Goal: Task Accomplishment & Management: Manage account settings

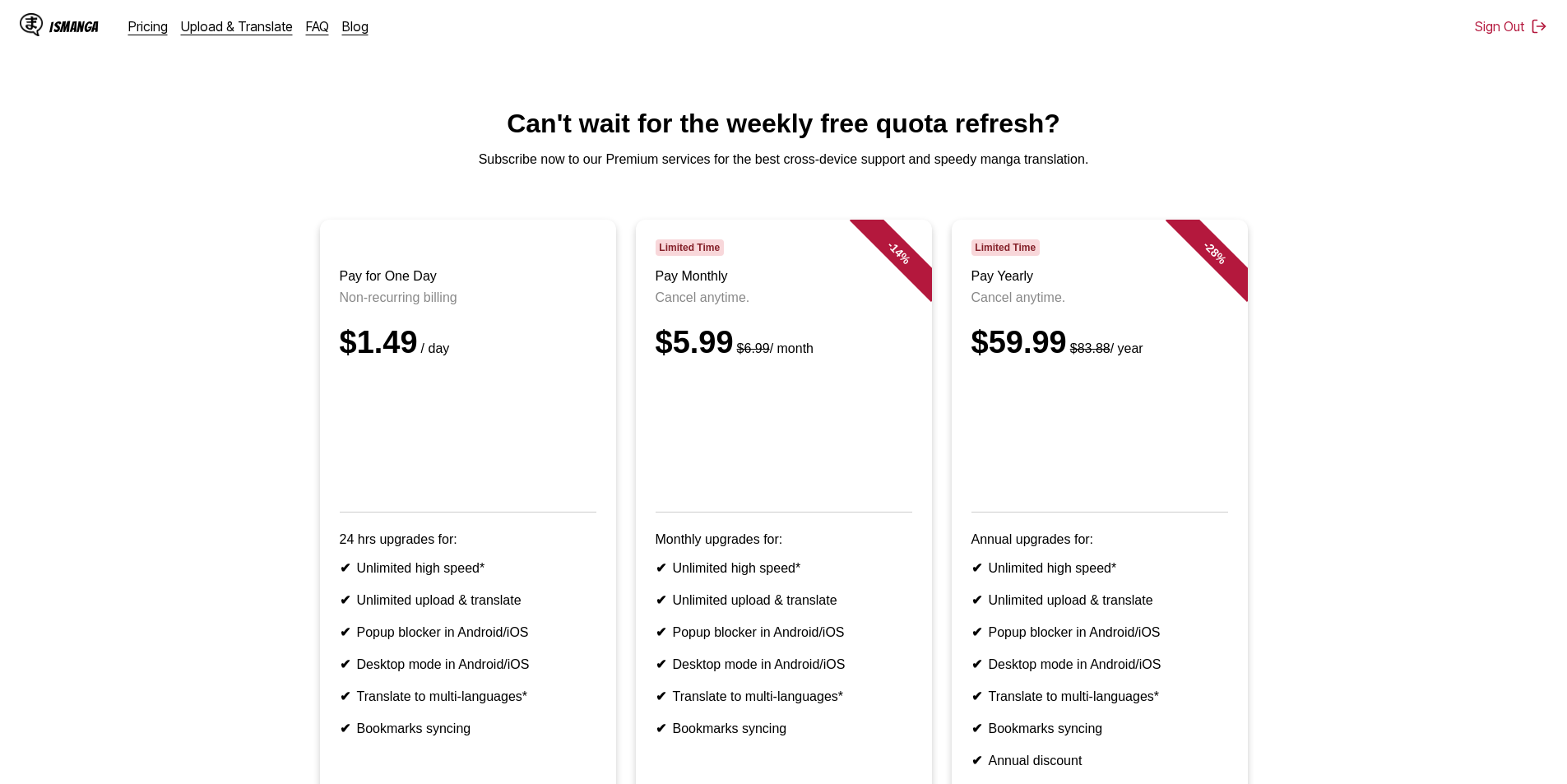
drag, startPoint x: 1507, startPoint y: 149, endPoint x: 1494, endPoint y: 138, distance: 17.0
drag, startPoint x: 1494, startPoint y: 138, endPoint x: 1425, endPoint y: 53, distance: 109.5
click at [1425, 53] on html "IsManga Pricing Upload & Translate FAQ Blog Sign Out Pricing Upload & Translate…" at bounding box center [784, 526] width 1567 height 1052
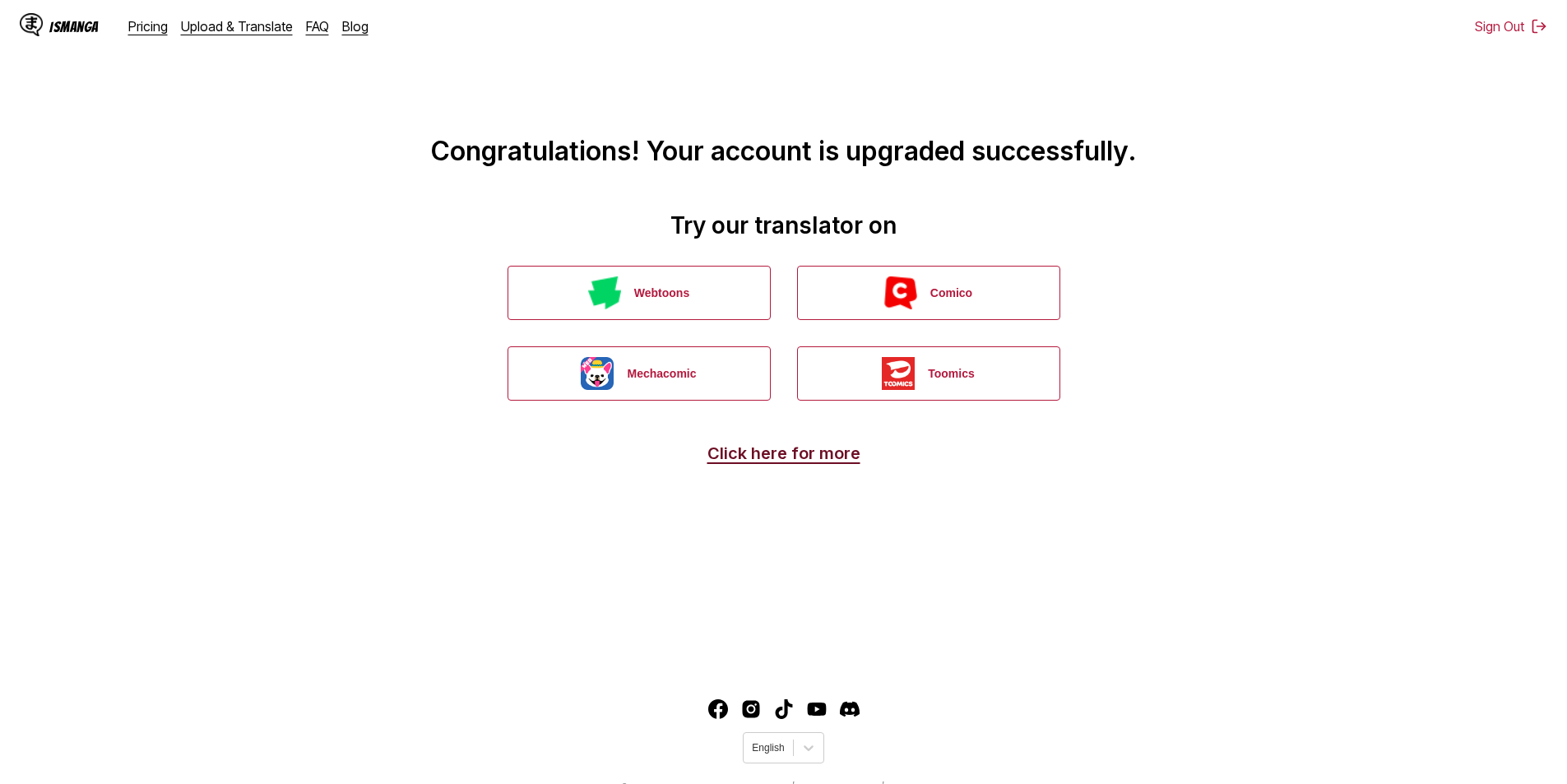
click at [804, 461] on link "Click here for more" at bounding box center [784, 453] width 153 height 20
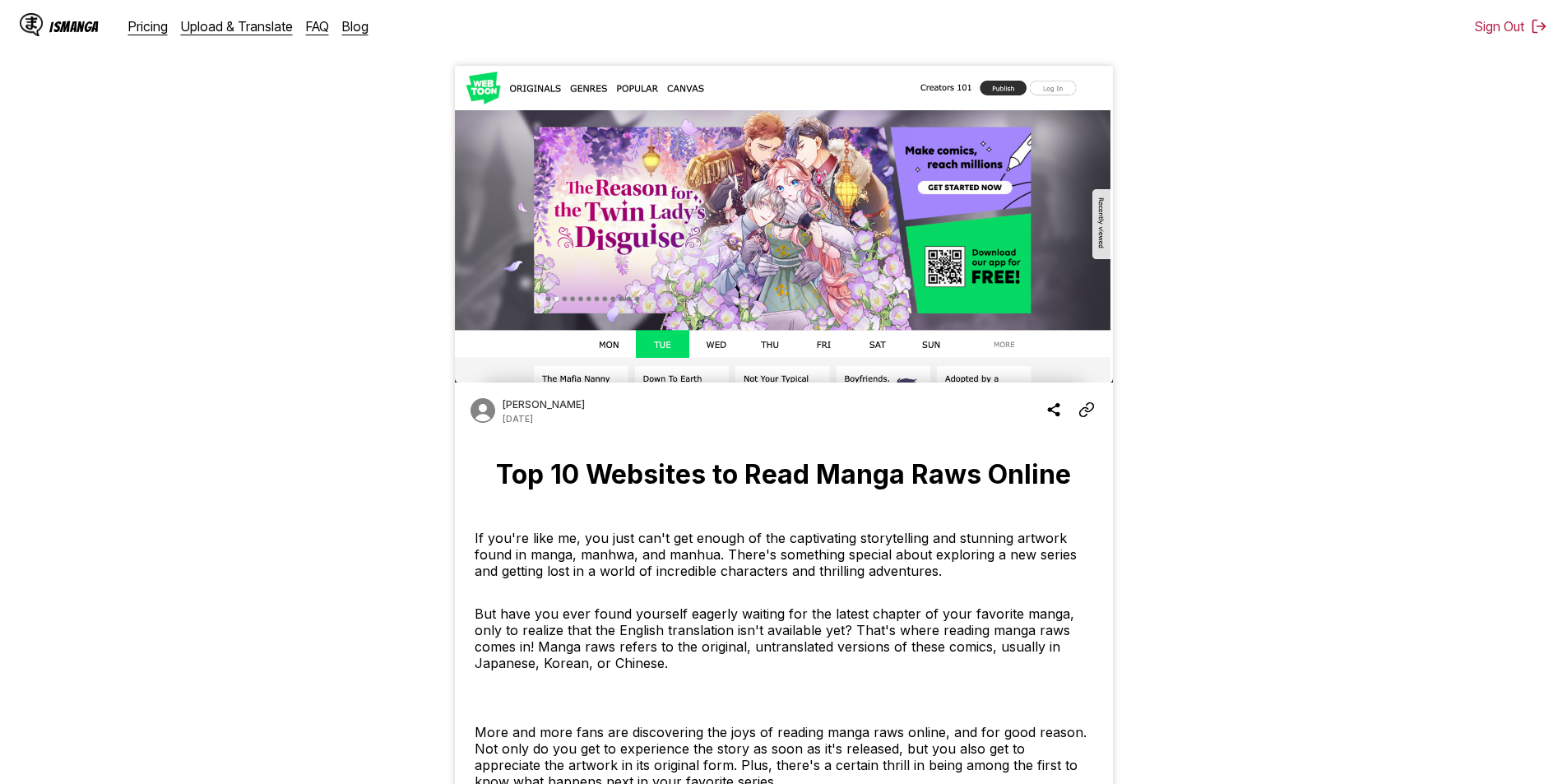
click at [55, 22] on div "IsManga" at bounding box center [73, 27] width 49 height 16
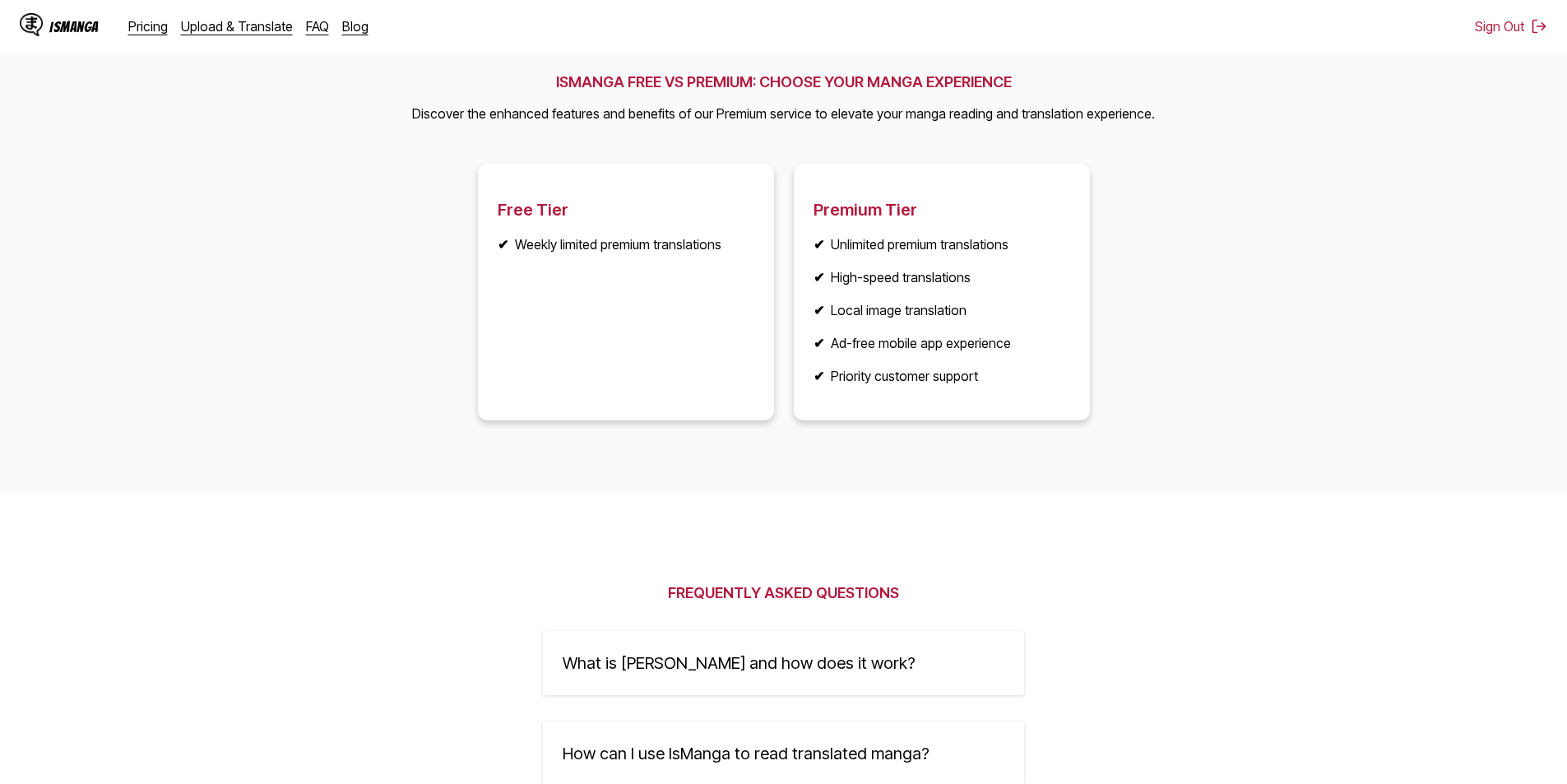
scroll to position [2691, 0]
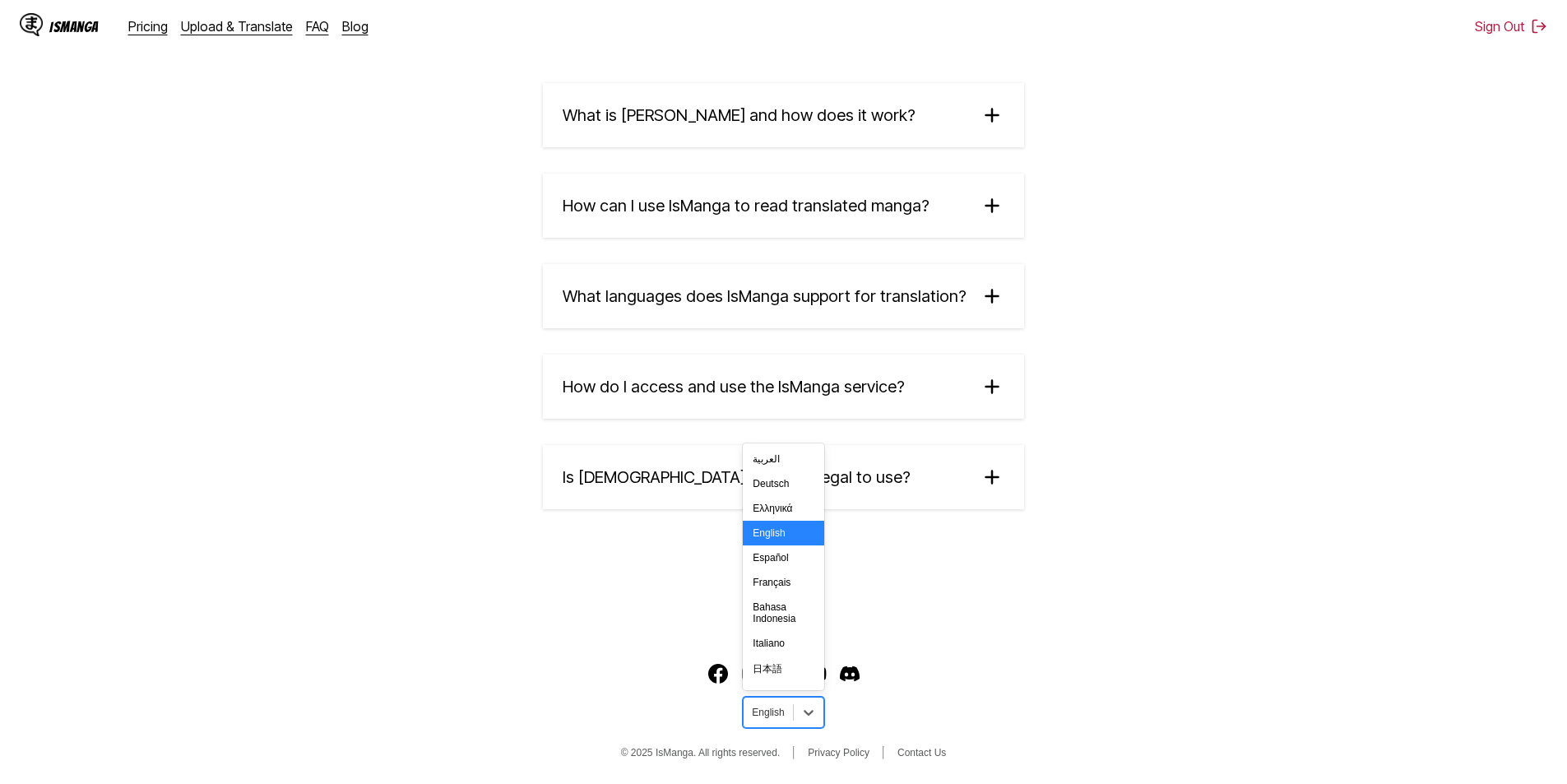
click at [767, 710] on div at bounding box center [768, 712] width 32 height 15
click at [772, 594] on div "Français" at bounding box center [783, 583] width 80 height 25
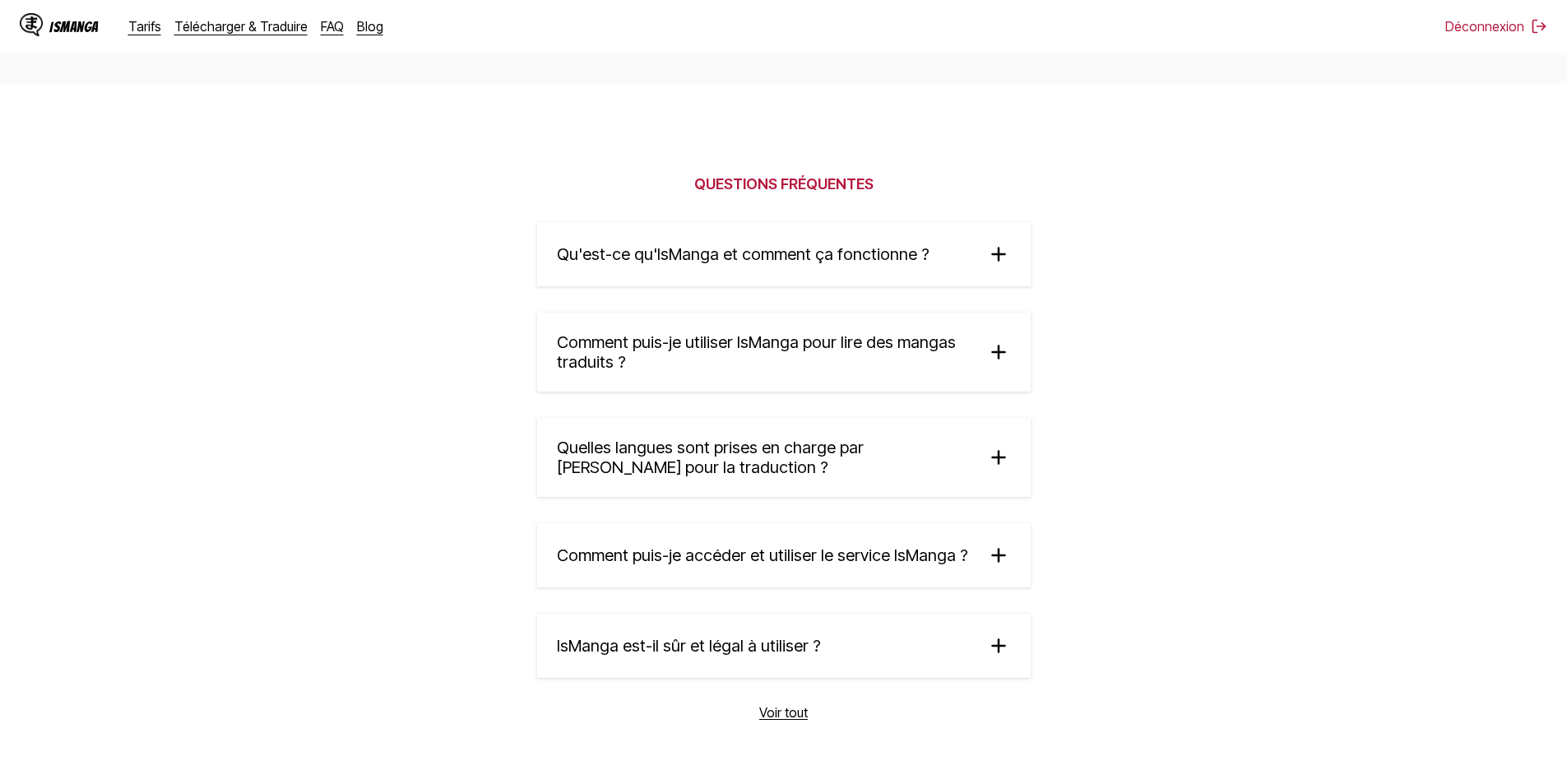
scroll to position [2834, 0]
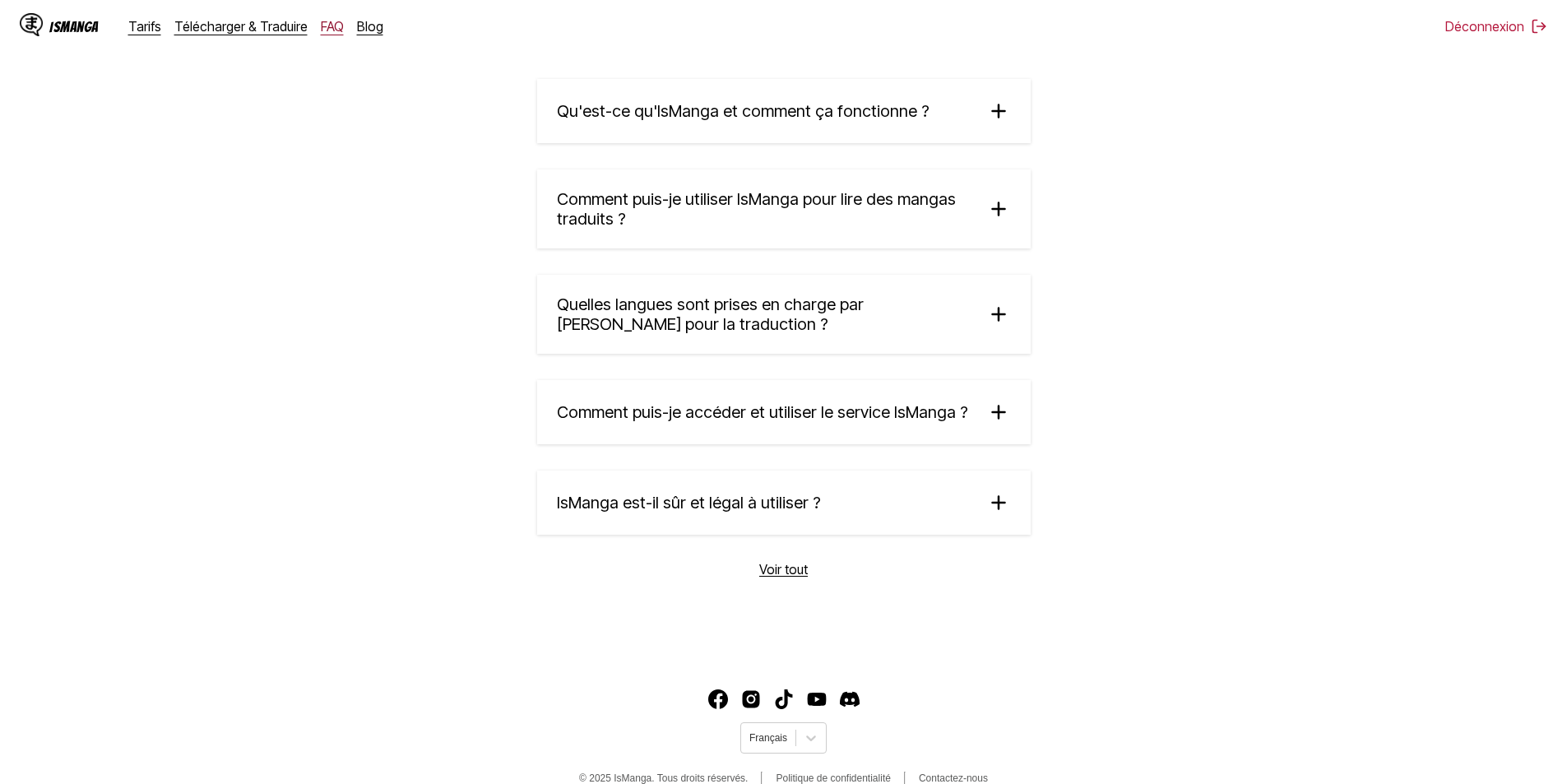
click at [325, 31] on link "FAQ" at bounding box center [332, 26] width 23 height 16
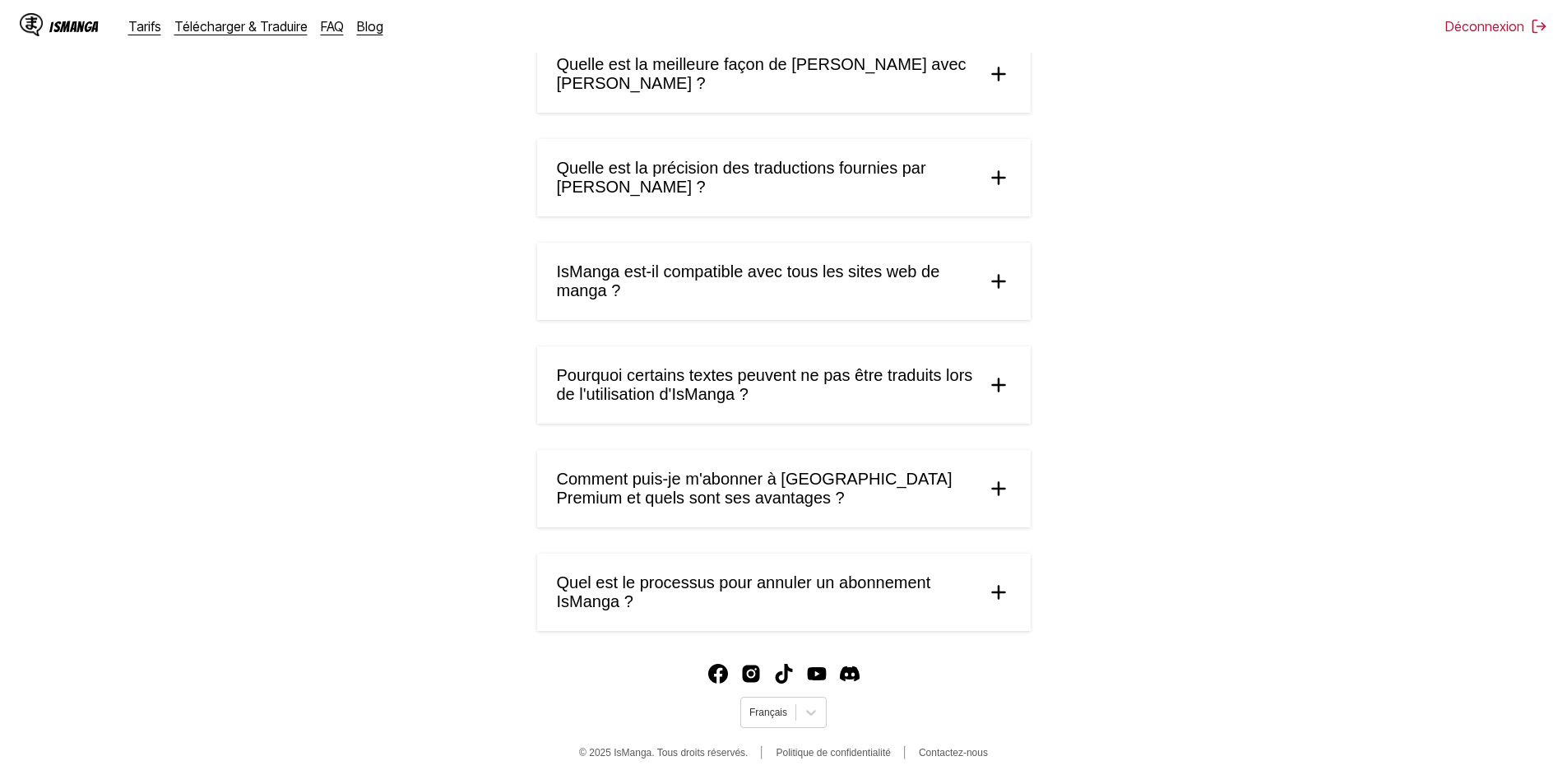
scroll to position [789, 0]
click at [882, 587] on span "Quel est le processus pour annuler un abonnement IsManga ?" at bounding box center [765, 592] width 416 height 37
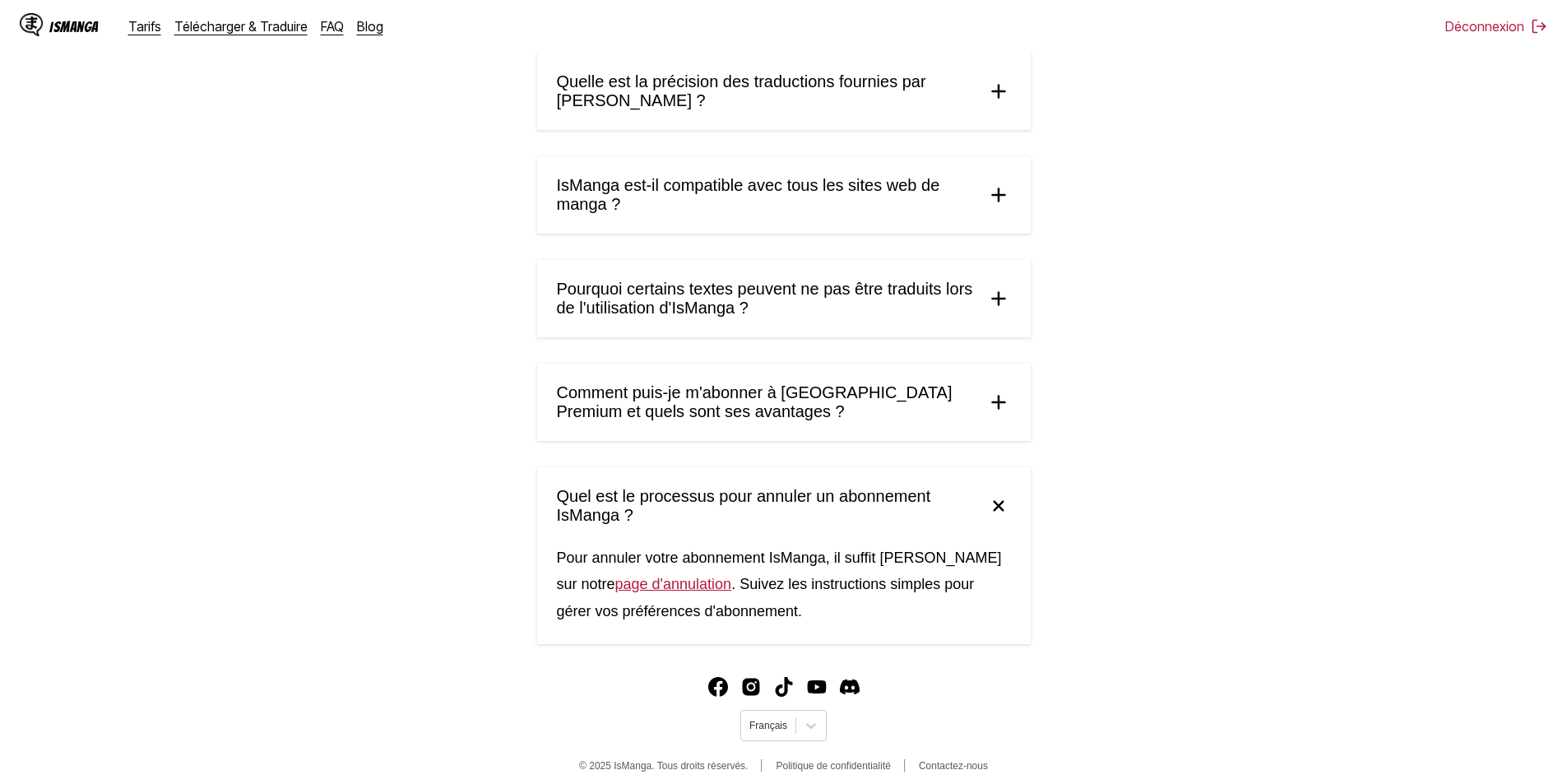
scroll to position [889, 0]
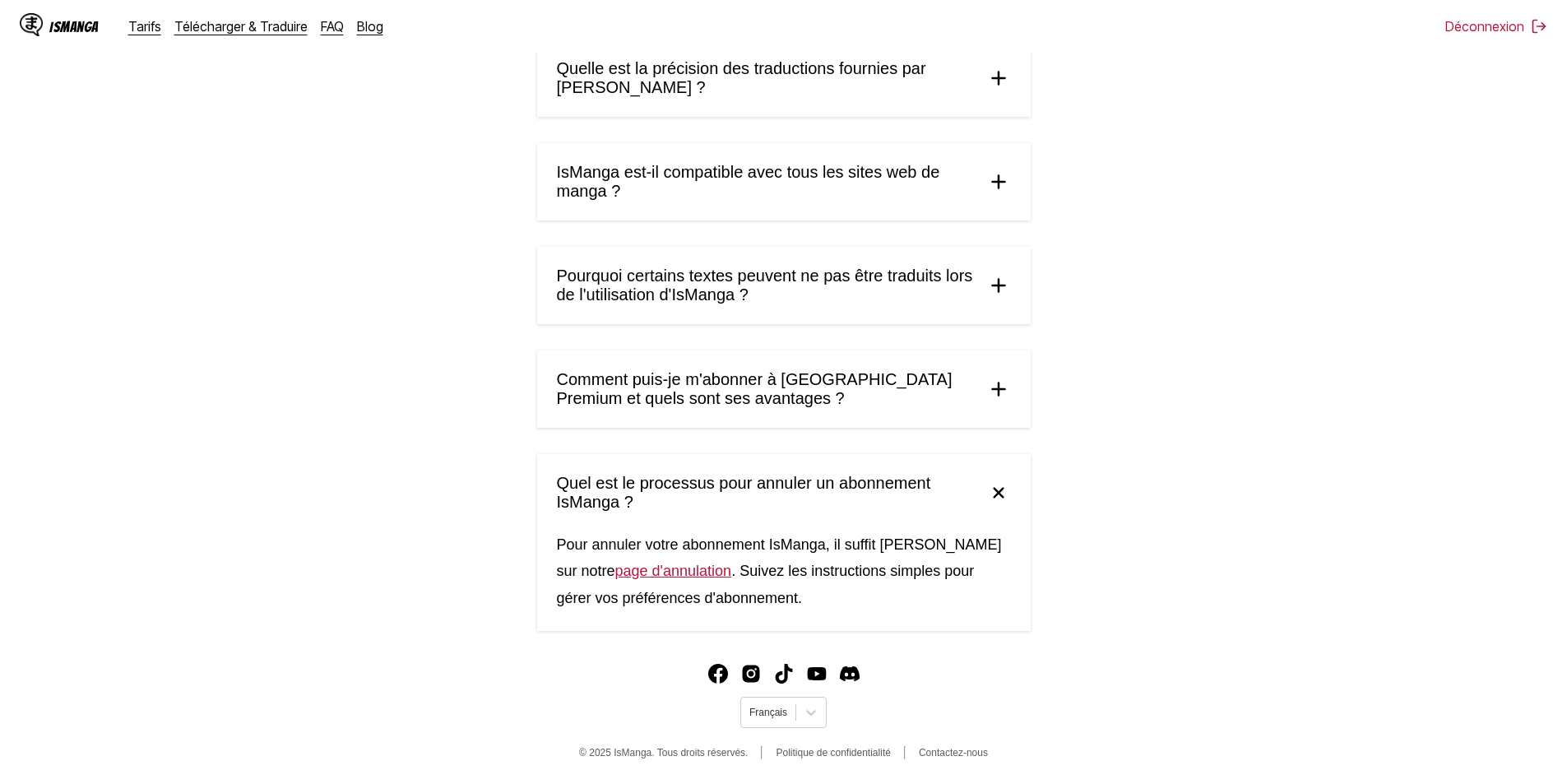
click at [626, 579] on link "page d'annulation" at bounding box center [673, 570] width 117 height 16
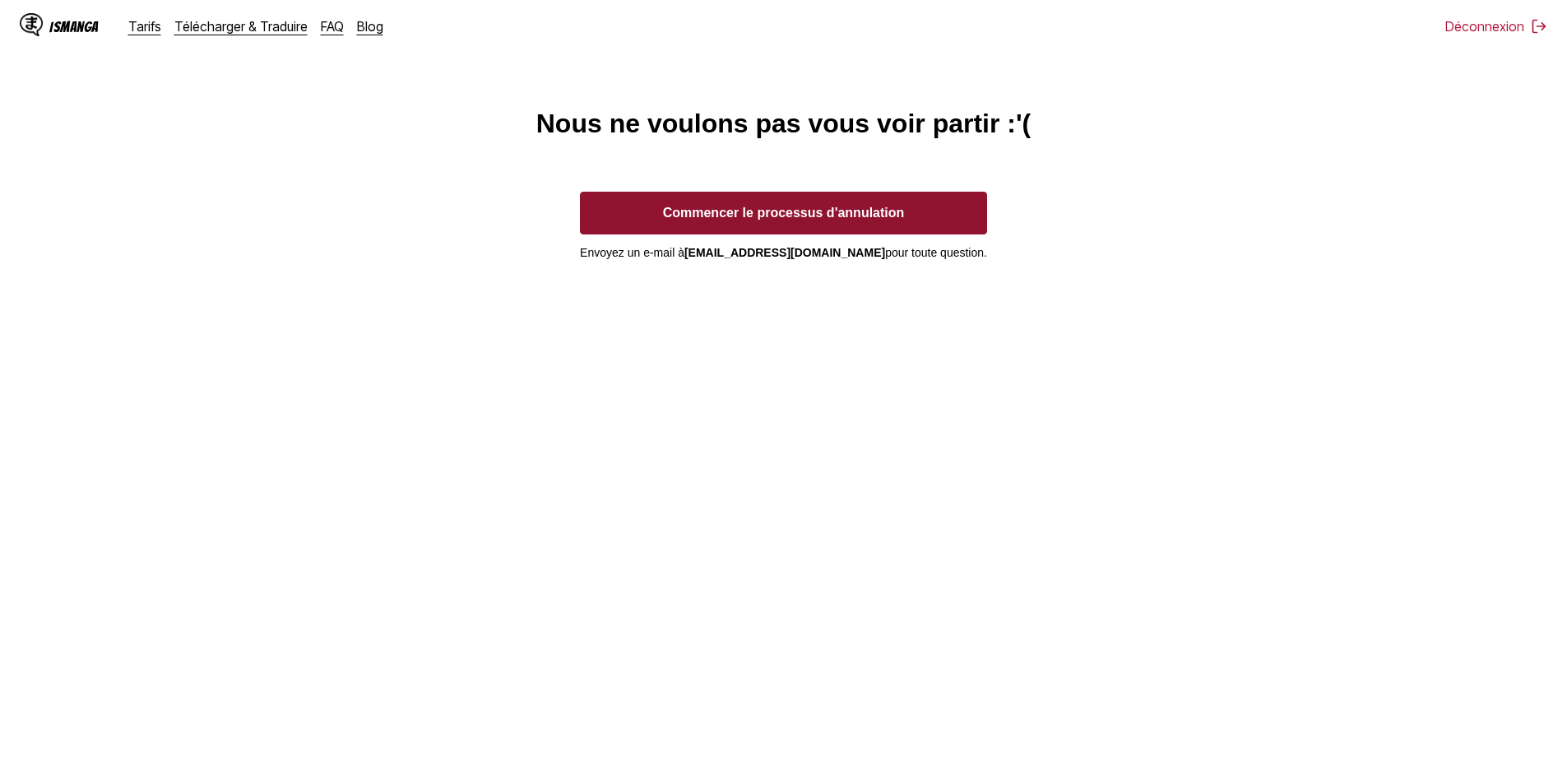
click at [716, 222] on button "Commencer le processus d'annulation" at bounding box center [784, 213] width 407 height 43
